Goal: Transaction & Acquisition: Download file/media

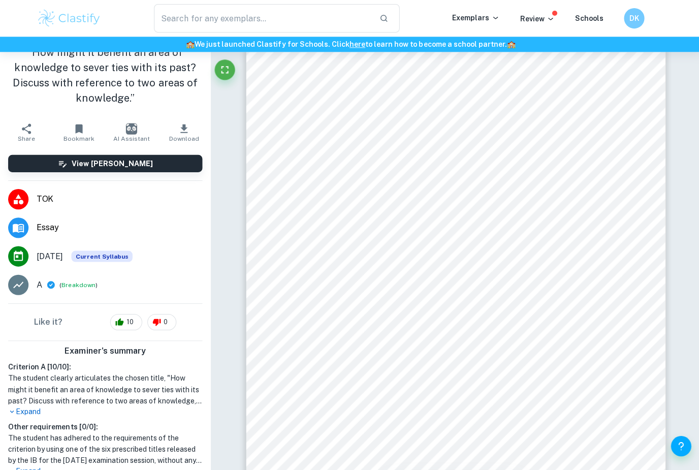
scroll to position [5010, 0]
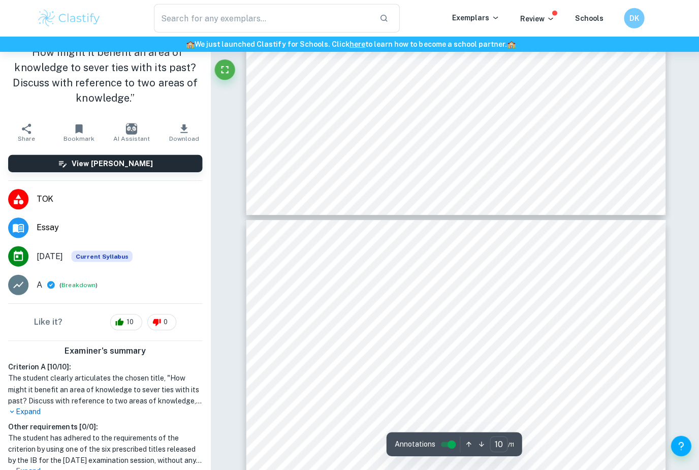
type input "9"
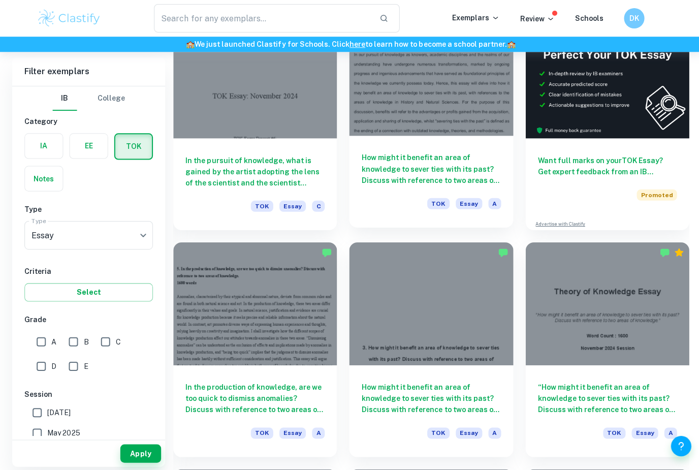
scroll to position [328, 0]
click at [448, 156] on h6 "How might it benefit an area of knowledge to sever ties with its past? Discuss …" at bounding box center [429, 168] width 139 height 34
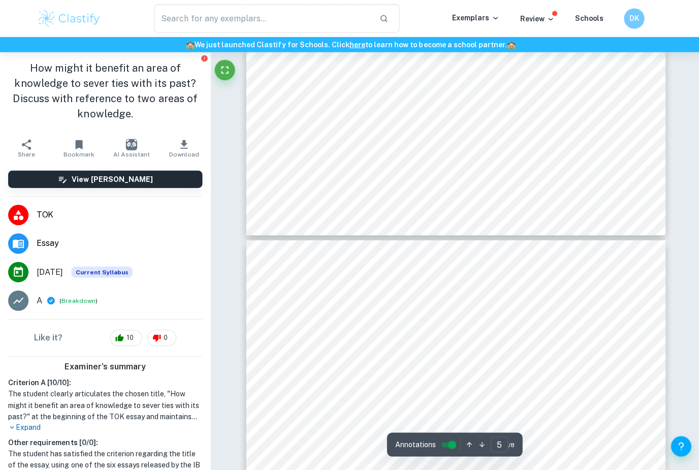
type input "4"
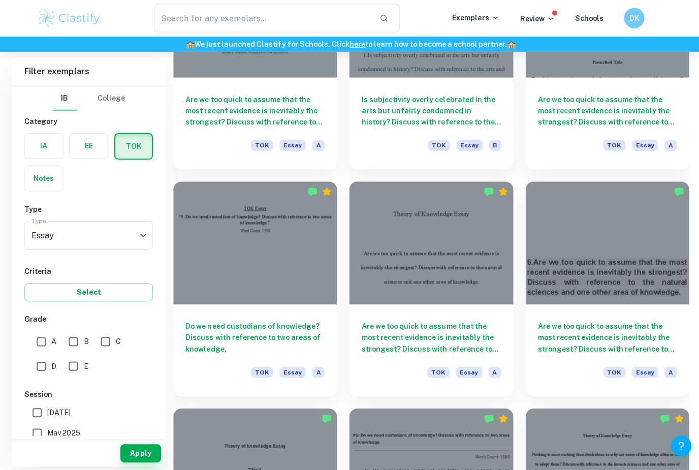
scroll to position [840, 0]
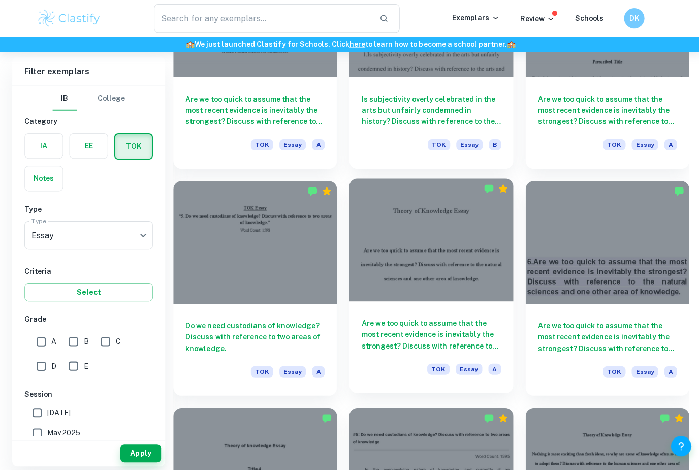
click at [483, 325] on h6 "Are we too quick to assume that the most recent evidence is inevitably the stro…" at bounding box center [429, 333] width 139 height 34
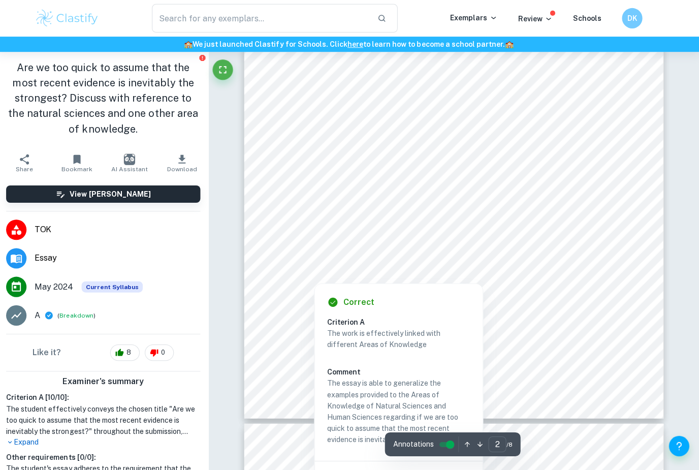
scroll to position [799, 0]
click at [584, 320] on div "Are we too quick to assume that the most recent evidence is inevitably the stro…" at bounding box center [454, 146] width 418 height 541
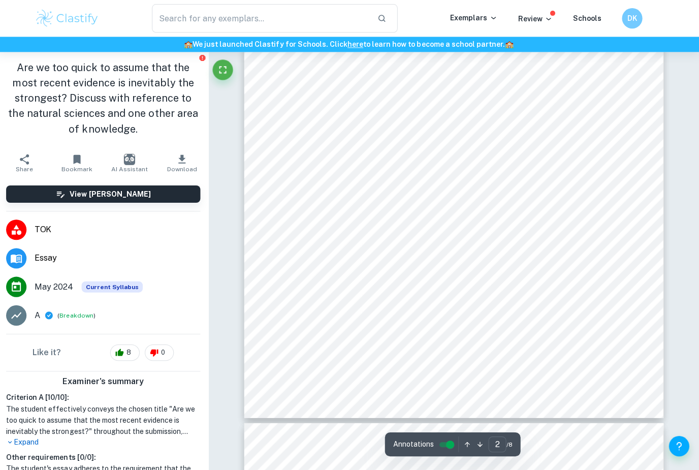
click at [580, 349] on span "Health Organisation (WHO) (Teicholz). This policy stemmed from evidence produce…" at bounding box center [452, 345] width 315 height 8
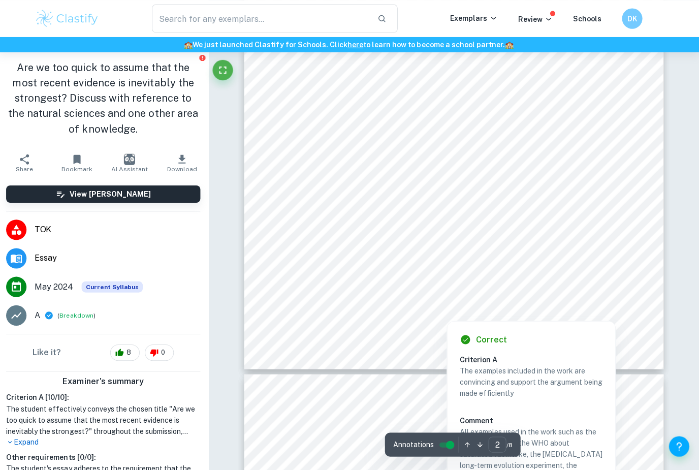
scroll to position [848, 0]
click at [568, 273] on div "Are we too quick to assume that the most recent evidence is inevitably the stro…" at bounding box center [454, 97] width 418 height 541
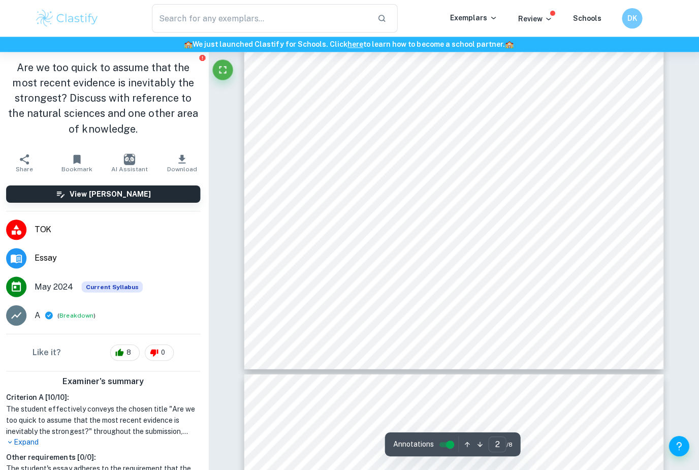
click at [580, 270] on div "Are we too quick to assume that the most recent evidence is inevitably the stro…" at bounding box center [454, 97] width 418 height 541
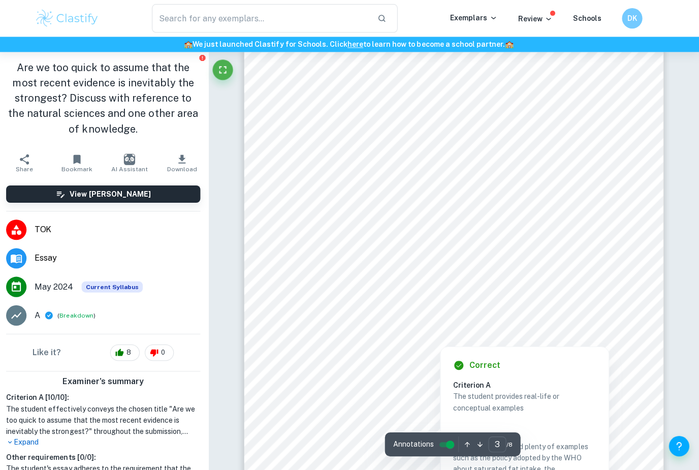
click at [410, 370] on span "colleagues, undertook a long-term study in experimental evolution over three de…" at bounding box center [444, 374] width 298 height 8
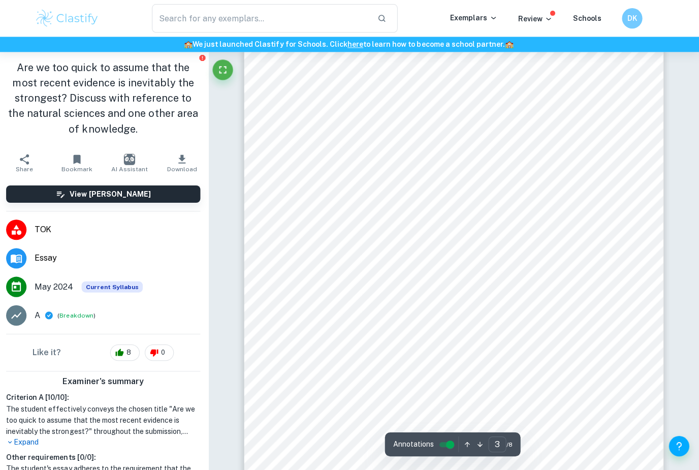
click at [505, 362] on div "Are we too quick to assume that the most recent evidence is inevitably the stro…" at bounding box center [454, 296] width 418 height 541
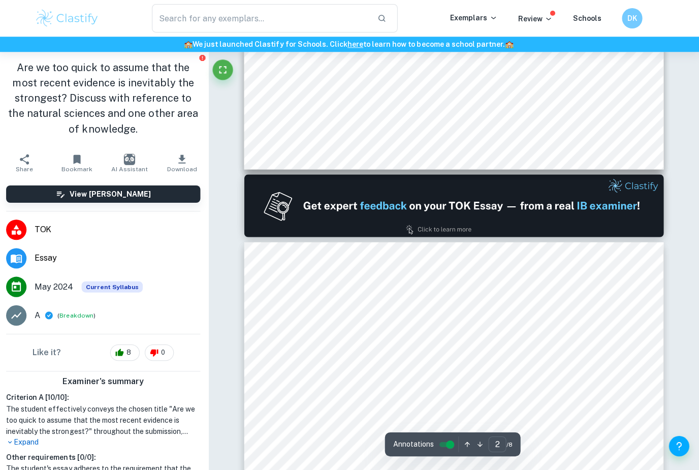
type input "1"
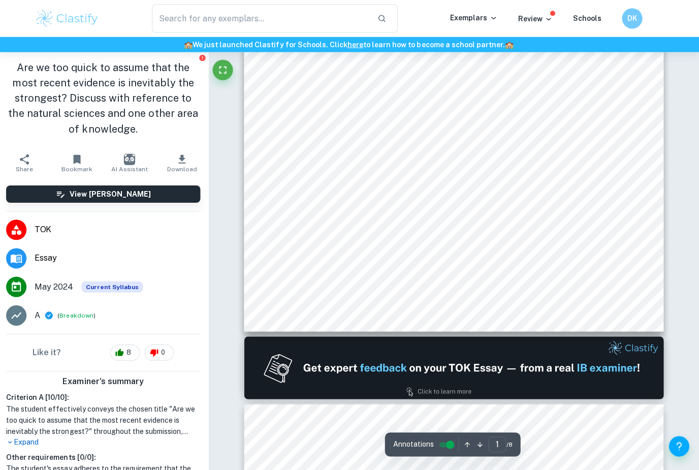
scroll to position [0, 0]
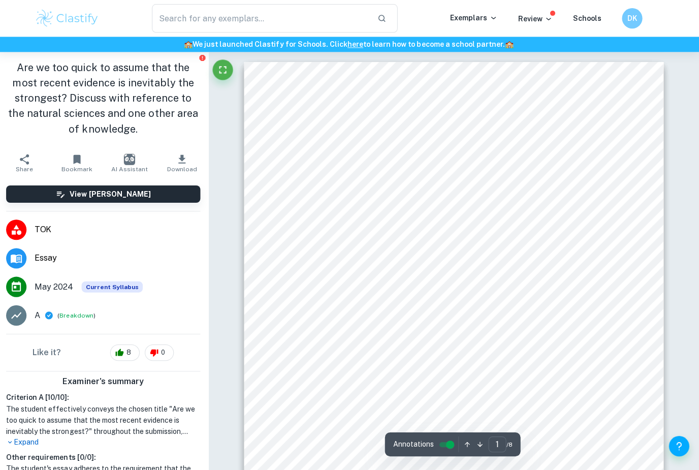
click at [567, 221] on div "Theory of Knowledge Essay Are we too quick to assume that the most recent evide…" at bounding box center [454, 332] width 418 height 541
click at [574, 216] on div "Theory of Knowledge Essay Are we too quick to assume that the most recent evide…" at bounding box center [454, 332] width 418 height 541
click at [592, 207] on div "Theory of Knowledge Essay Are we too quick to assume that the most recent evide…" at bounding box center [454, 332] width 418 height 541
click at [567, 216] on div "Theory of Knowledge Essay Are we too quick to assume that the most recent evide…" at bounding box center [454, 332] width 418 height 541
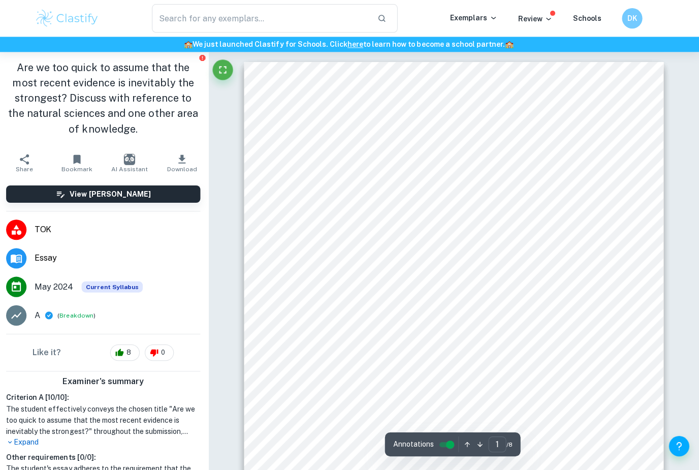
click at [180, 175] on button "Download" at bounding box center [183, 162] width 52 height 28
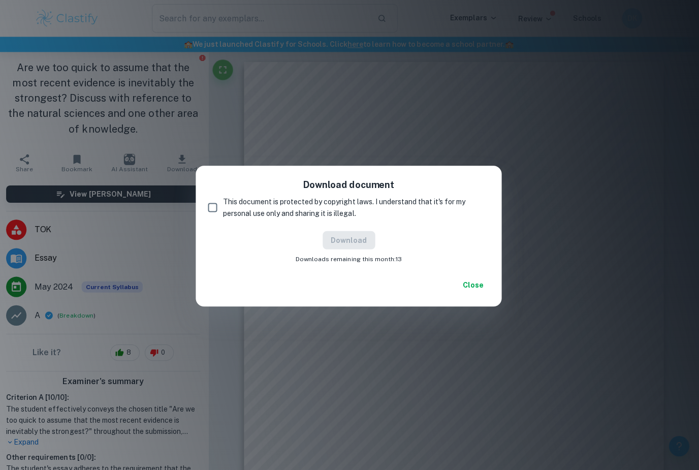
click at [369, 69] on div "Download document This document is protected by copyright laws. I understand th…" at bounding box center [349, 235] width 699 height 470
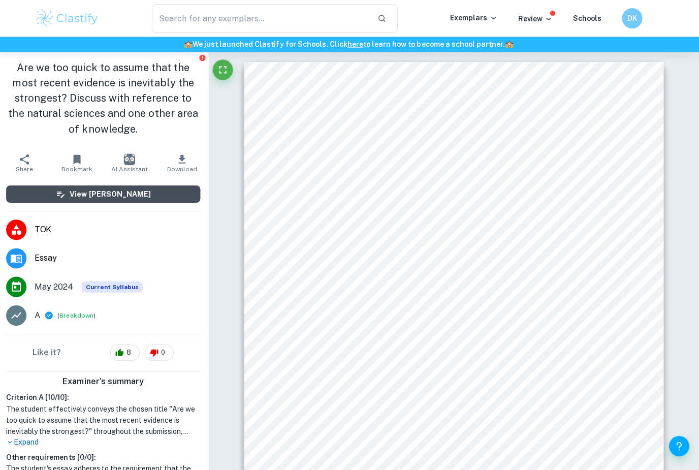
click at [155, 197] on button "View [PERSON_NAME]" at bounding box center [105, 193] width 194 height 17
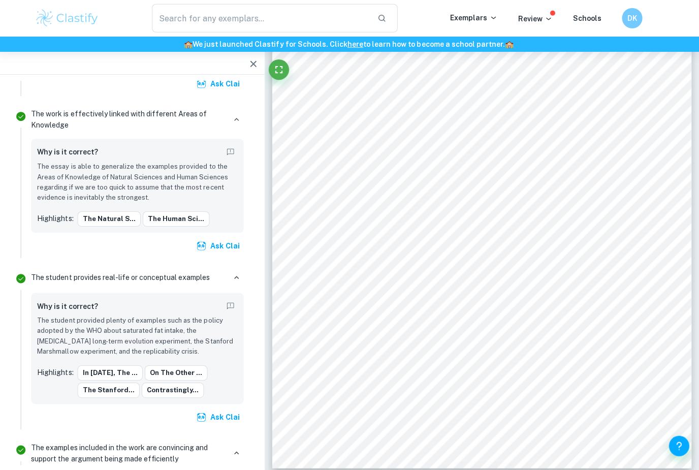
scroll to position [749, 0]
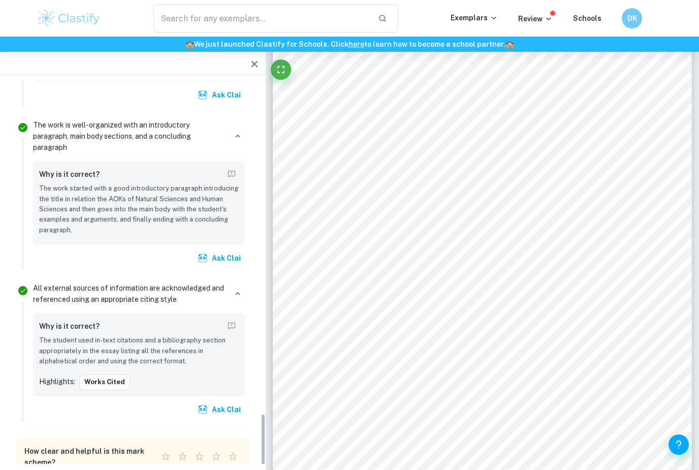
scroll to position [1706, 0]
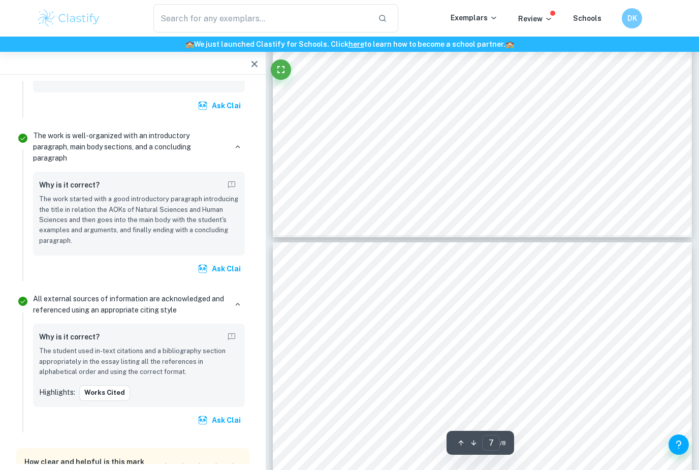
type input "6"
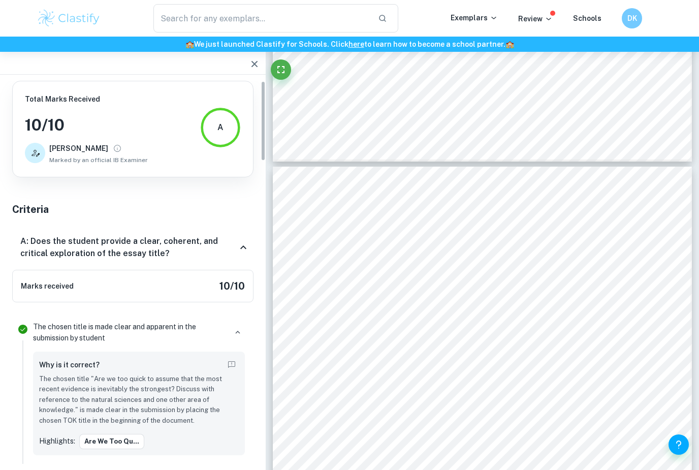
scroll to position [0, 0]
click at [252, 62] on icon "button" at bounding box center [254, 64] width 6 height 6
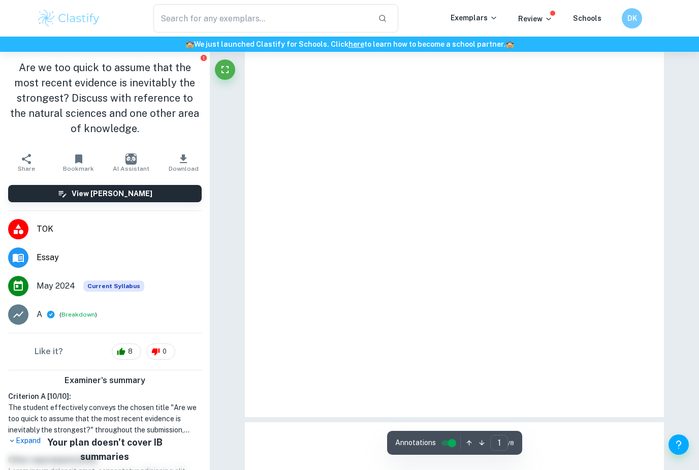
type input "3"
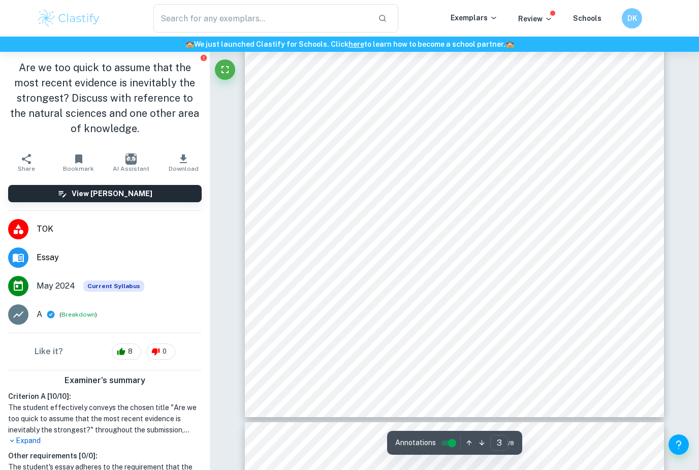
click at [188, 164] on icon "button" at bounding box center [183, 159] width 12 height 12
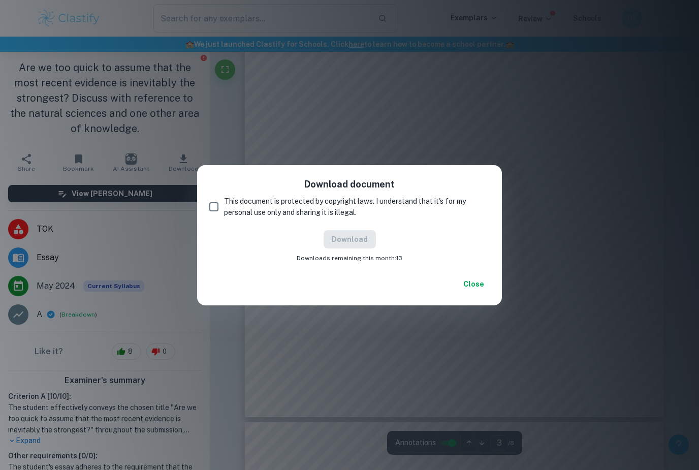
click at [210, 204] on input "This document is protected by copyright laws. I understand that it's for my per…" at bounding box center [214, 207] width 20 height 20
checkbox input "true"
click at [360, 242] on button "Download" at bounding box center [350, 239] width 52 height 18
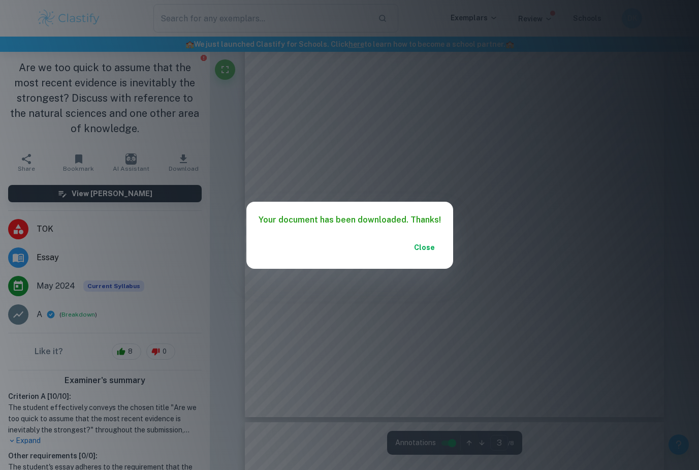
click at [589, 142] on div "Your document has been downloaded. Thanks! Close" at bounding box center [349, 235] width 699 height 470
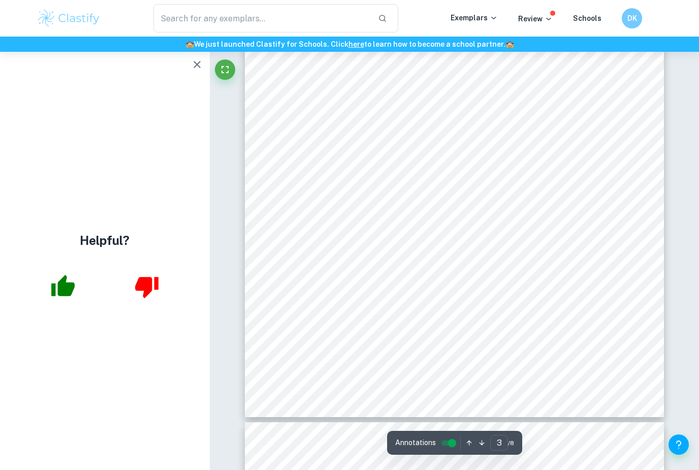
click at [239, 0] on div "​ Exemplars Review Schools DK" at bounding box center [349, 18] width 699 height 37
